Goal: Task Accomplishment & Management: Use online tool/utility

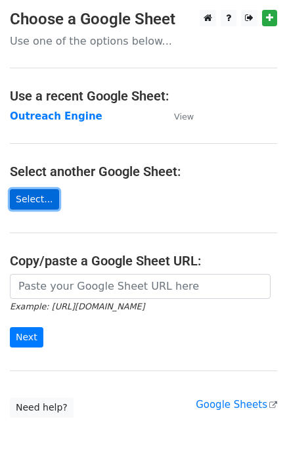
click at [43, 197] on link "Select..." at bounding box center [34, 199] width 49 height 20
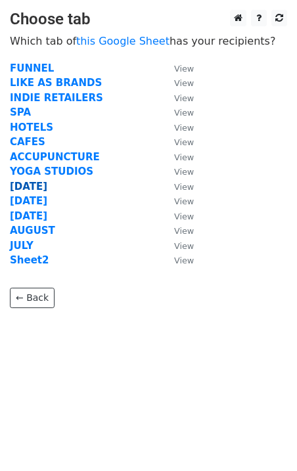
click at [29, 182] on strong "OCT 8" at bounding box center [28, 187] width 37 height 12
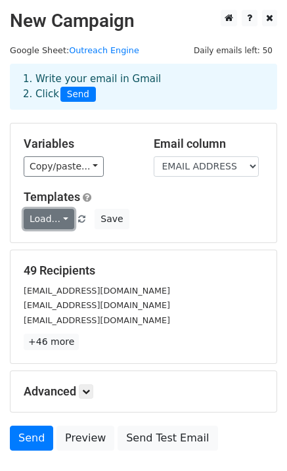
click at [47, 220] on link "Load..." at bounding box center [49, 219] width 51 height 20
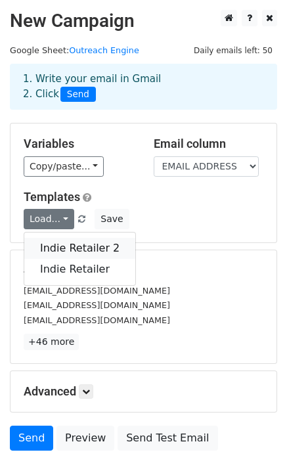
click at [55, 247] on link "Indie Retailer 2" at bounding box center [79, 248] width 111 height 21
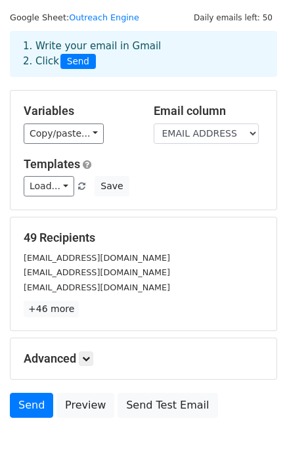
scroll to position [34, 0]
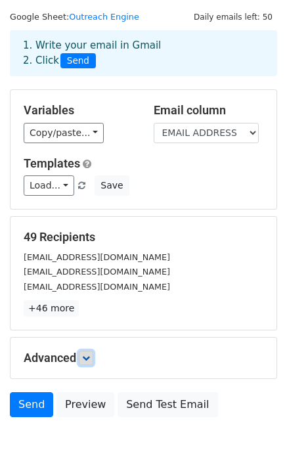
click at [85, 356] on icon at bounding box center [86, 358] width 8 height 8
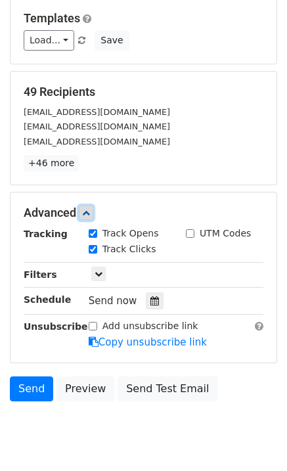
scroll to position [221, 0]
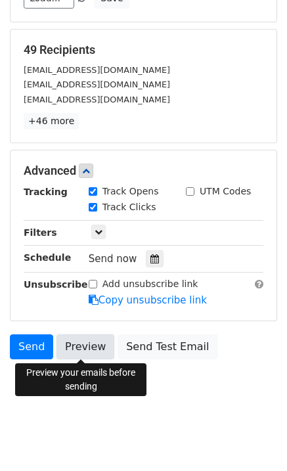
click at [91, 348] on link "Preview" at bounding box center [86, 347] width 58 height 25
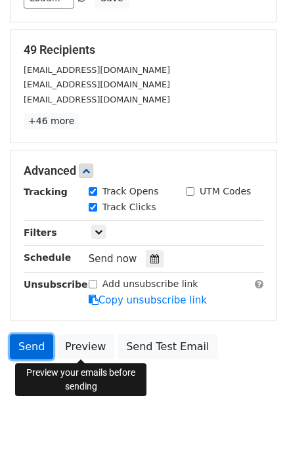
click at [24, 346] on link "Send" at bounding box center [31, 347] width 43 height 25
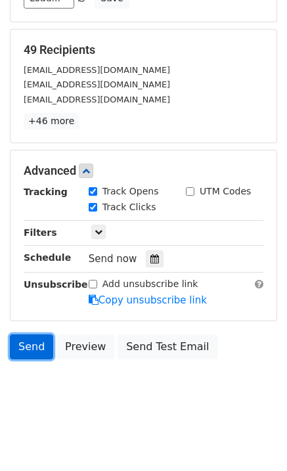
click at [34, 344] on link "Send" at bounding box center [31, 347] width 43 height 25
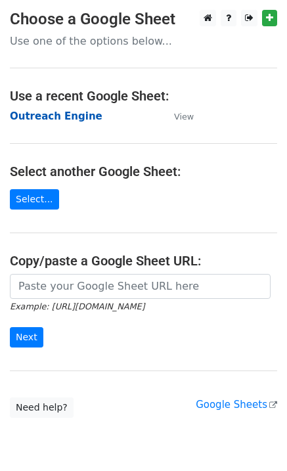
click at [72, 116] on strong "Outreach Engine" at bounding box center [56, 116] width 93 height 12
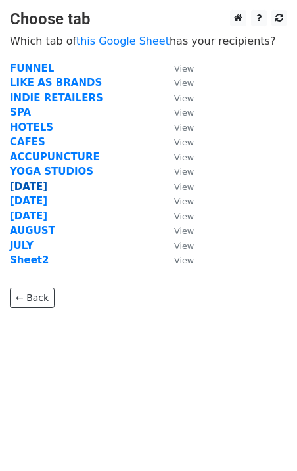
click at [36, 184] on strong "OCT 8" at bounding box center [28, 187] width 37 height 12
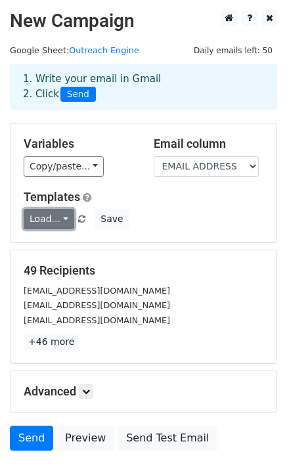
click at [58, 216] on link "Load..." at bounding box center [49, 219] width 51 height 20
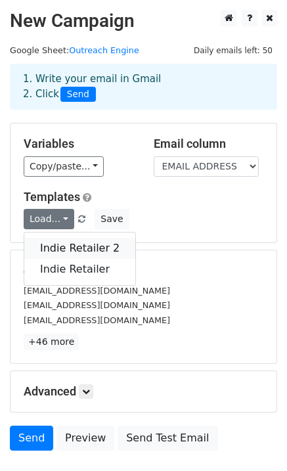
click at [64, 242] on link "Indie Retailer 2" at bounding box center [79, 248] width 111 height 21
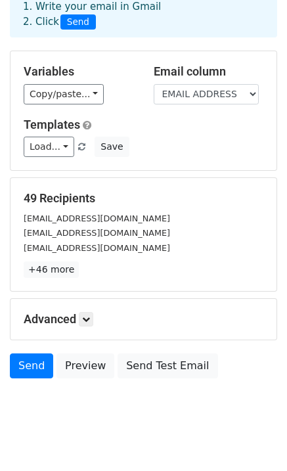
scroll to position [92, 0]
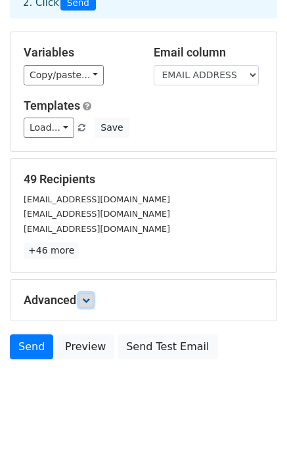
click at [86, 300] on icon at bounding box center [86, 300] width 8 height 8
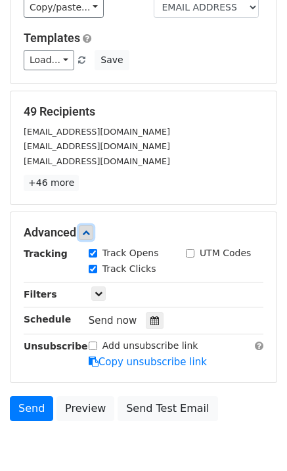
scroll to position [221, 0]
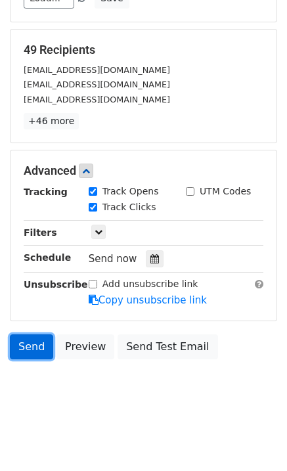
click at [28, 342] on link "Send" at bounding box center [31, 347] width 43 height 25
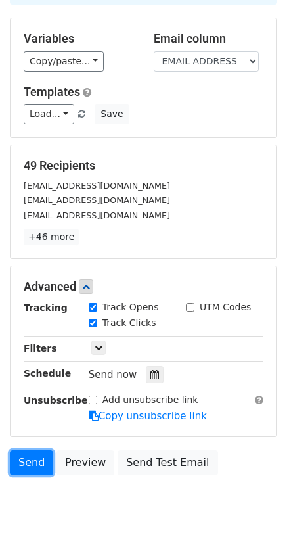
scroll to position [151, 0]
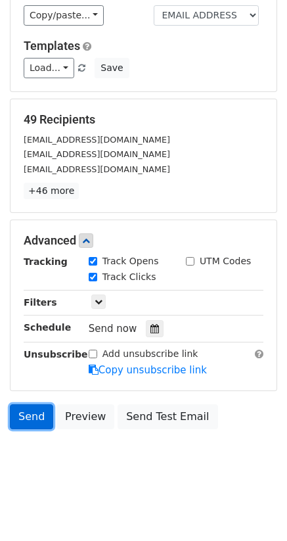
click at [29, 419] on link "Send" at bounding box center [31, 416] width 43 height 25
click at [28, 419] on link "Send" at bounding box center [31, 416] width 43 height 25
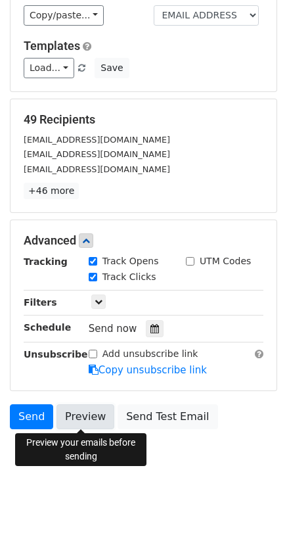
click at [83, 419] on link "Preview" at bounding box center [86, 416] width 58 height 25
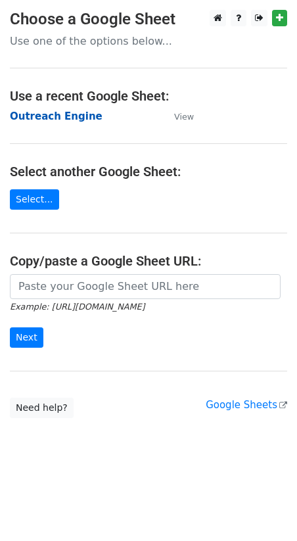
click at [40, 118] on strong "Outreach Engine" at bounding box center [56, 116] width 93 height 12
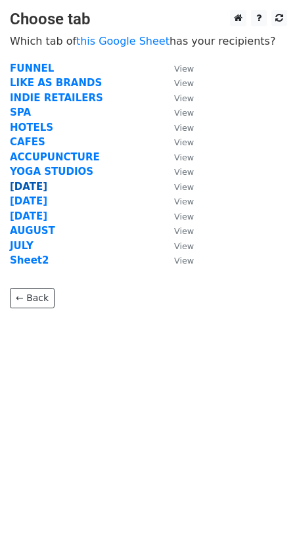
click at [26, 184] on strong "[DATE]" at bounding box center [28, 187] width 37 height 12
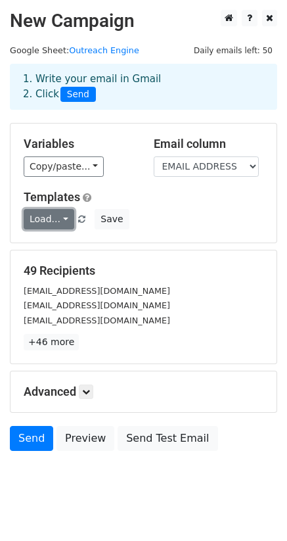
click at [60, 216] on link "Load..." at bounding box center [49, 219] width 51 height 20
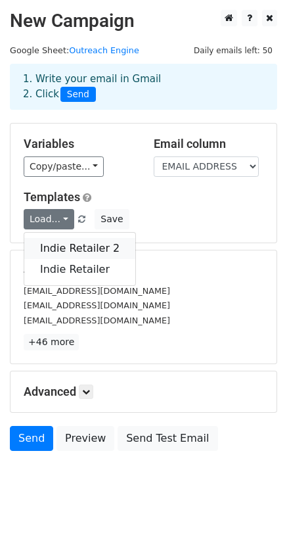
click at [68, 243] on link "Indie Retailer 2" at bounding box center [79, 248] width 111 height 21
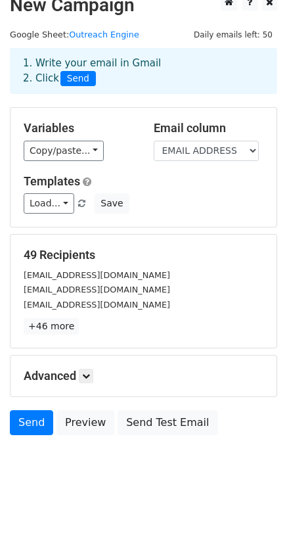
scroll to position [22, 0]
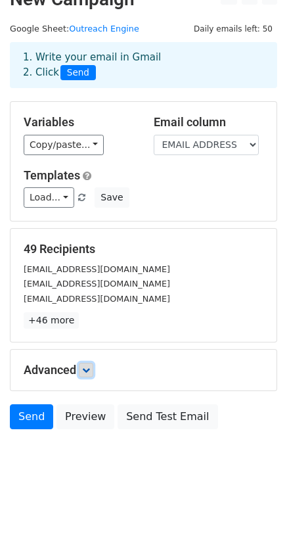
click at [89, 367] on icon at bounding box center [86, 370] width 8 height 8
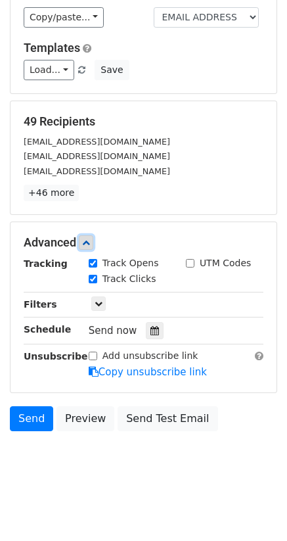
scroll to position [151, 0]
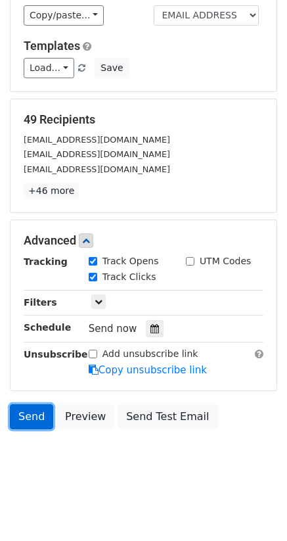
click at [26, 417] on link "Send" at bounding box center [31, 416] width 43 height 25
click at [28, 415] on link "Send" at bounding box center [31, 416] width 43 height 25
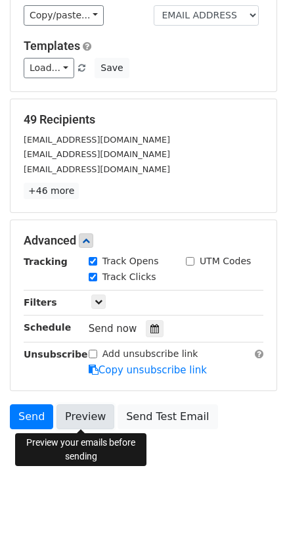
click at [70, 414] on link "Preview" at bounding box center [86, 416] width 58 height 25
click at [57, 494] on html "New Campaign Daily emails left: 50 Google Sheet: Outreach Engine 1. Write your …" at bounding box center [143, 195] width 287 height 692
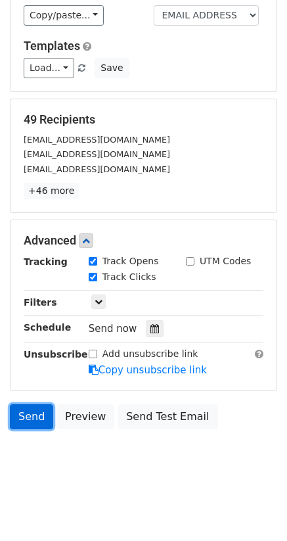
click at [26, 417] on link "Send" at bounding box center [31, 416] width 43 height 25
click at [30, 417] on link "Send" at bounding box center [31, 416] width 43 height 25
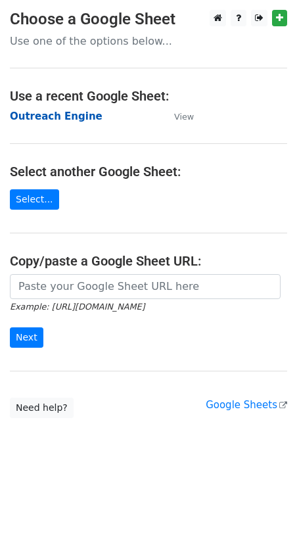
click at [39, 116] on strong "Outreach Engine" at bounding box center [56, 116] width 93 height 12
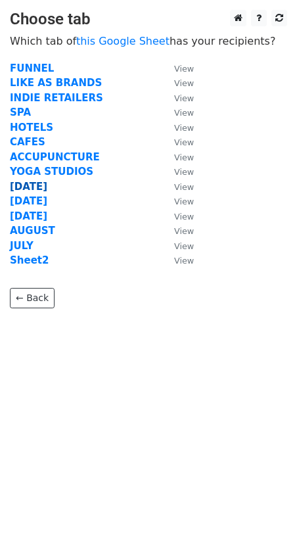
click at [34, 183] on strong "[DATE]" at bounding box center [28, 187] width 37 height 12
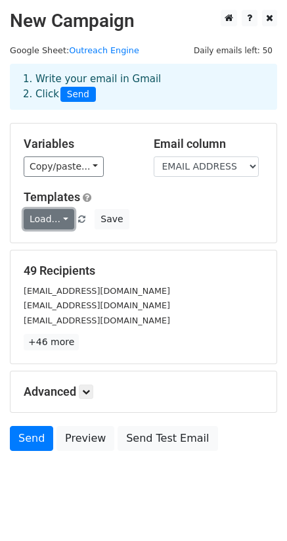
click at [46, 214] on link "Load..." at bounding box center [49, 219] width 51 height 20
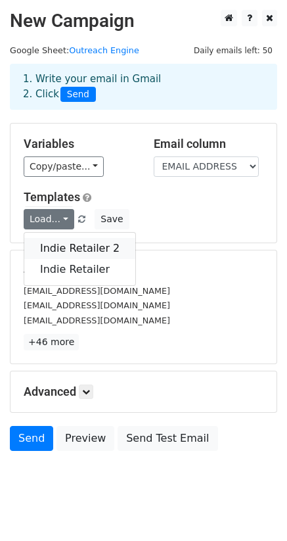
click at [57, 245] on link "Indie Retailer 2" at bounding box center [79, 248] width 111 height 21
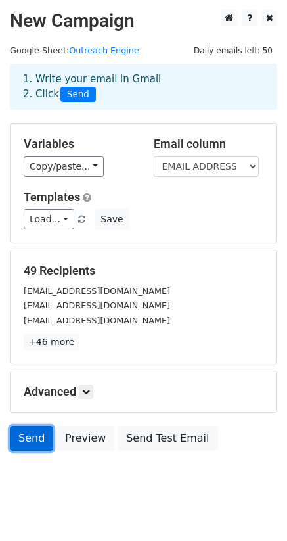
click at [34, 438] on link "Send" at bounding box center [31, 438] width 43 height 25
click at [87, 393] on icon at bounding box center [86, 392] width 8 height 8
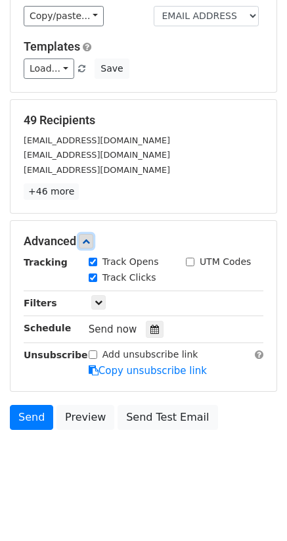
scroll to position [151, 0]
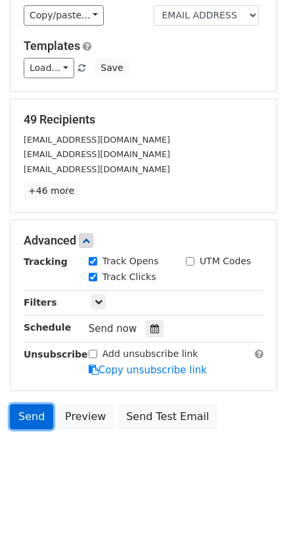
click at [30, 414] on link "Send" at bounding box center [31, 416] width 43 height 25
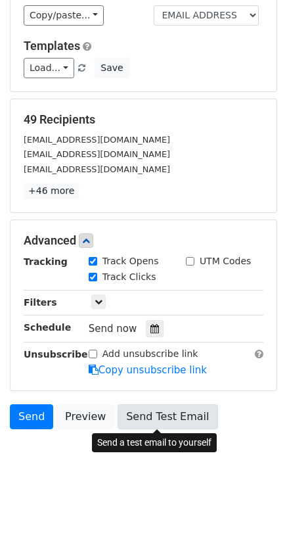
click at [135, 415] on link "Send Test Email" at bounding box center [168, 416] width 100 height 25
